Goal: Task Accomplishment & Management: Manage account settings

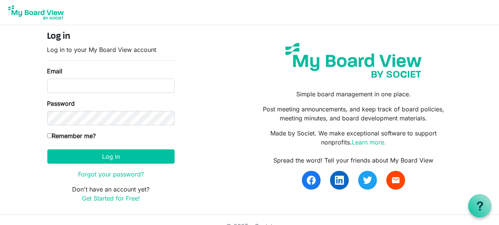
click at [127, 77] on div "Email" at bounding box center [110, 79] width 127 height 26
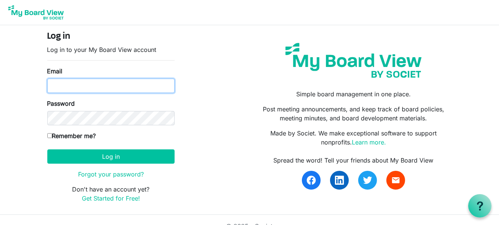
click at [137, 84] on input "Email" at bounding box center [110, 86] width 127 height 14
click at [128, 86] on input "Email" at bounding box center [110, 86] width 127 height 14
type input "[EMAIL_ADDRESS][DOMAIN_NAME]"
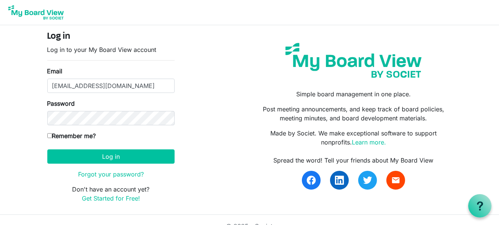
click at [167, 118] on keeper-lock "Open Keeper Popup" at bounding box center [165, 117] width 9 height 9
click at [147, 110] on div "Password" at bounding box center [110, 112] width 127 height 26
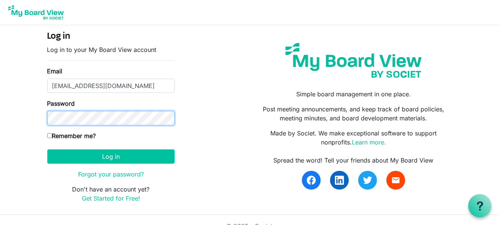
click at [47, 149] on button "Log in" at bounding box center [110, 156] width 127 height 14
